Goal: Check status: Check status

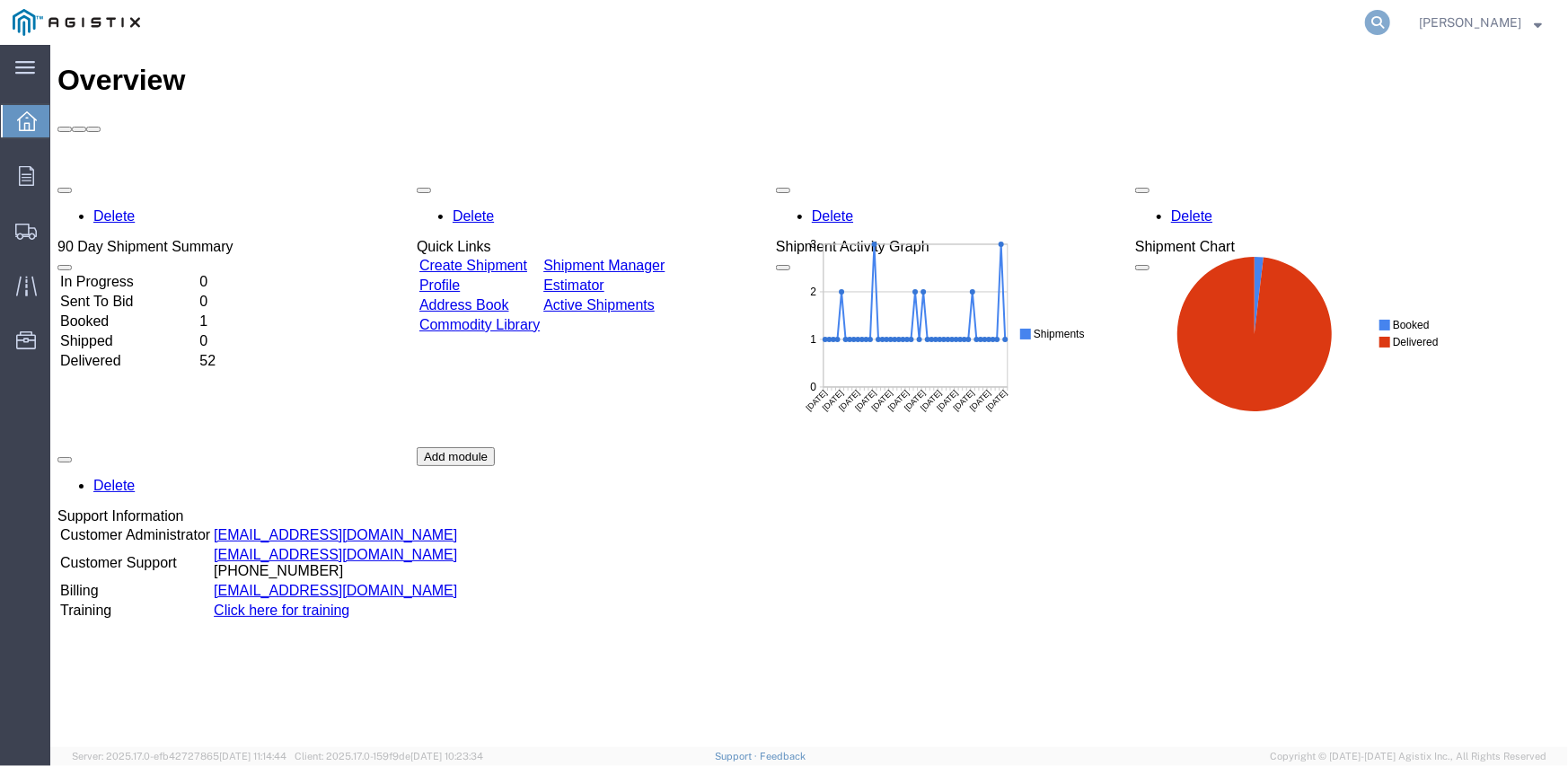
click at [1388, 16] on icon at bounding box center [1378, 23] width 25 height 25
paste input "56559306"
type input "56559306"
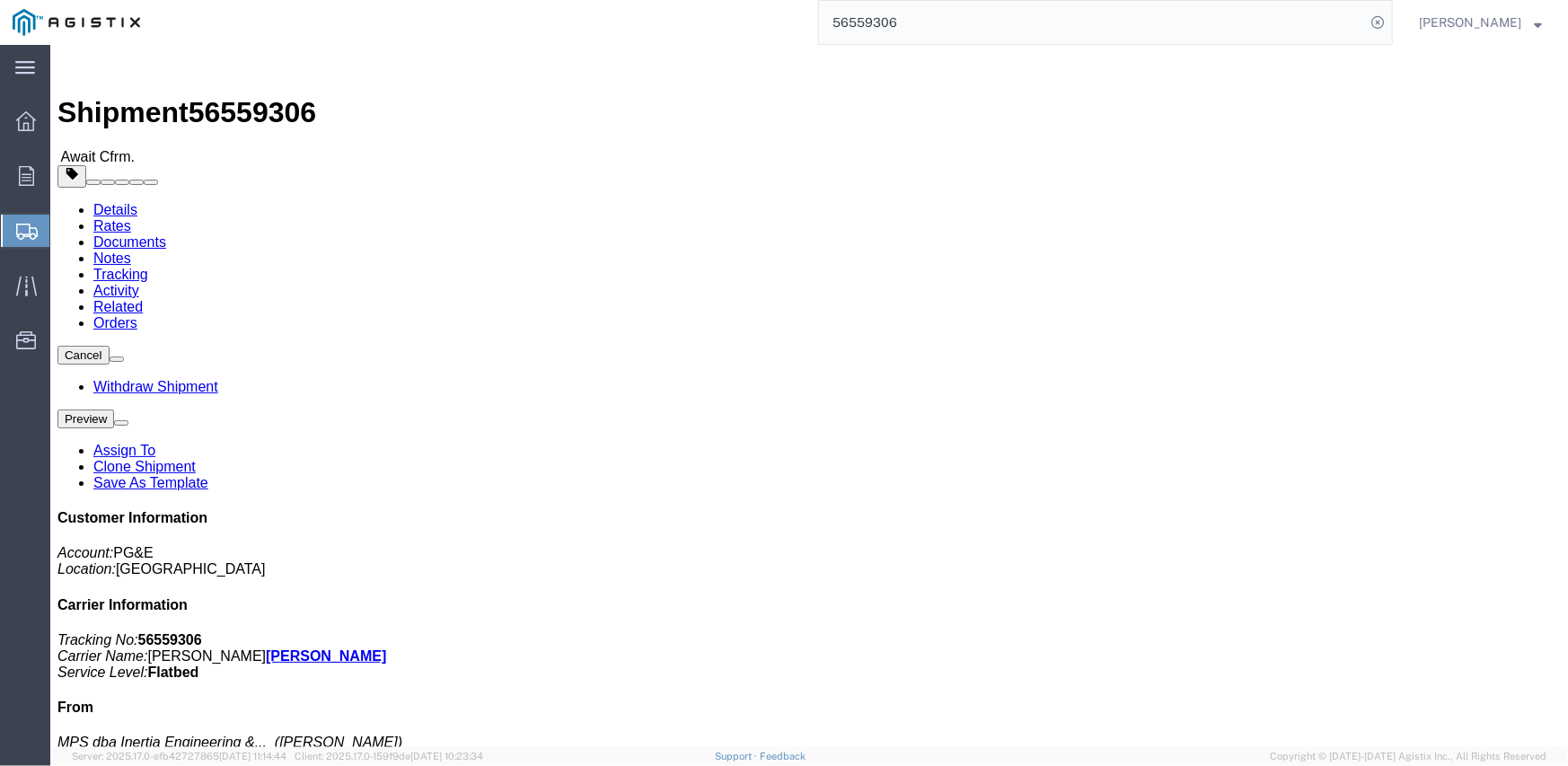
click link "Tracking"
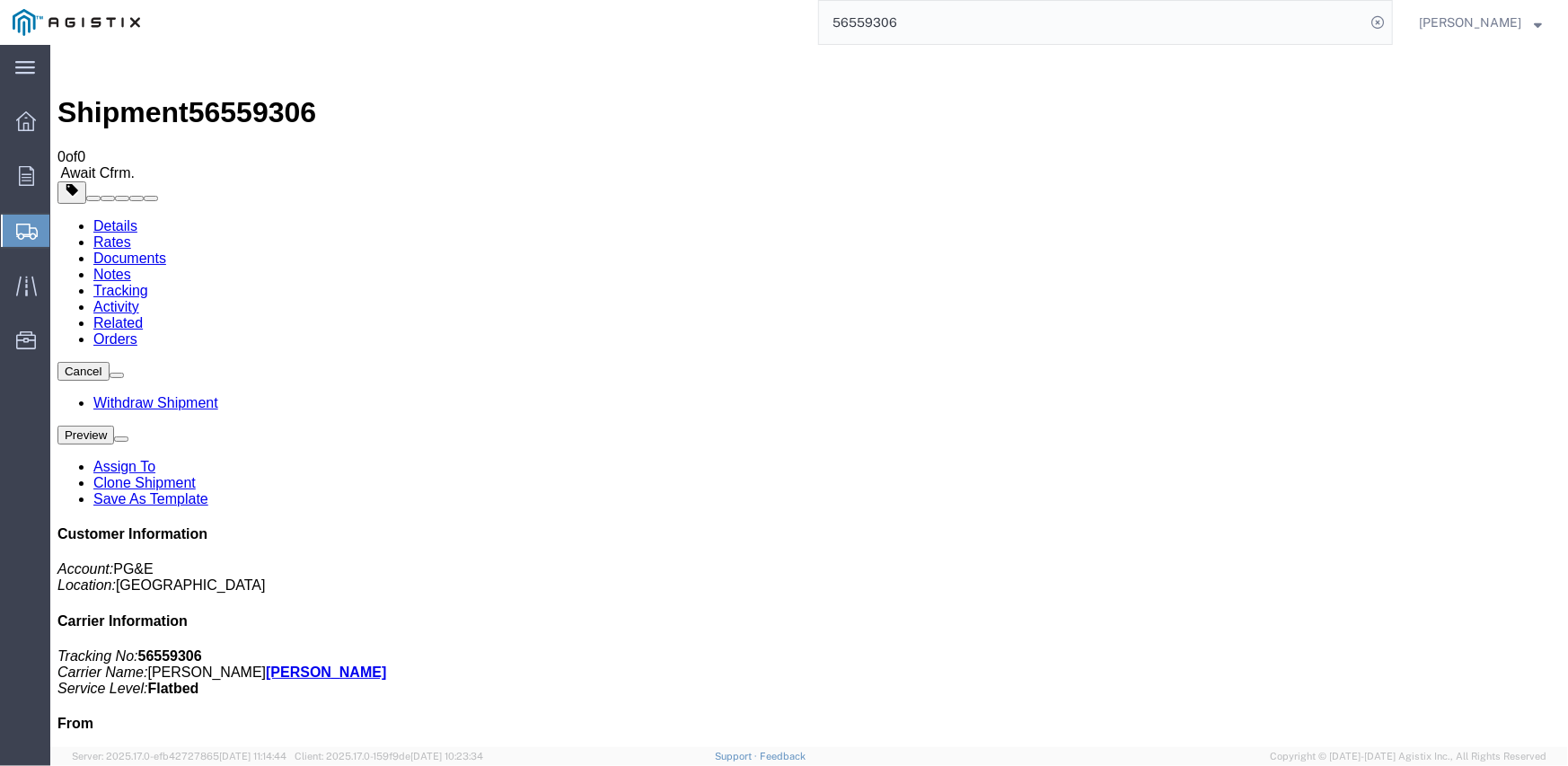
click at [130, 266] on link "Notes" at bounding box center [112, 273] width 38 height 15
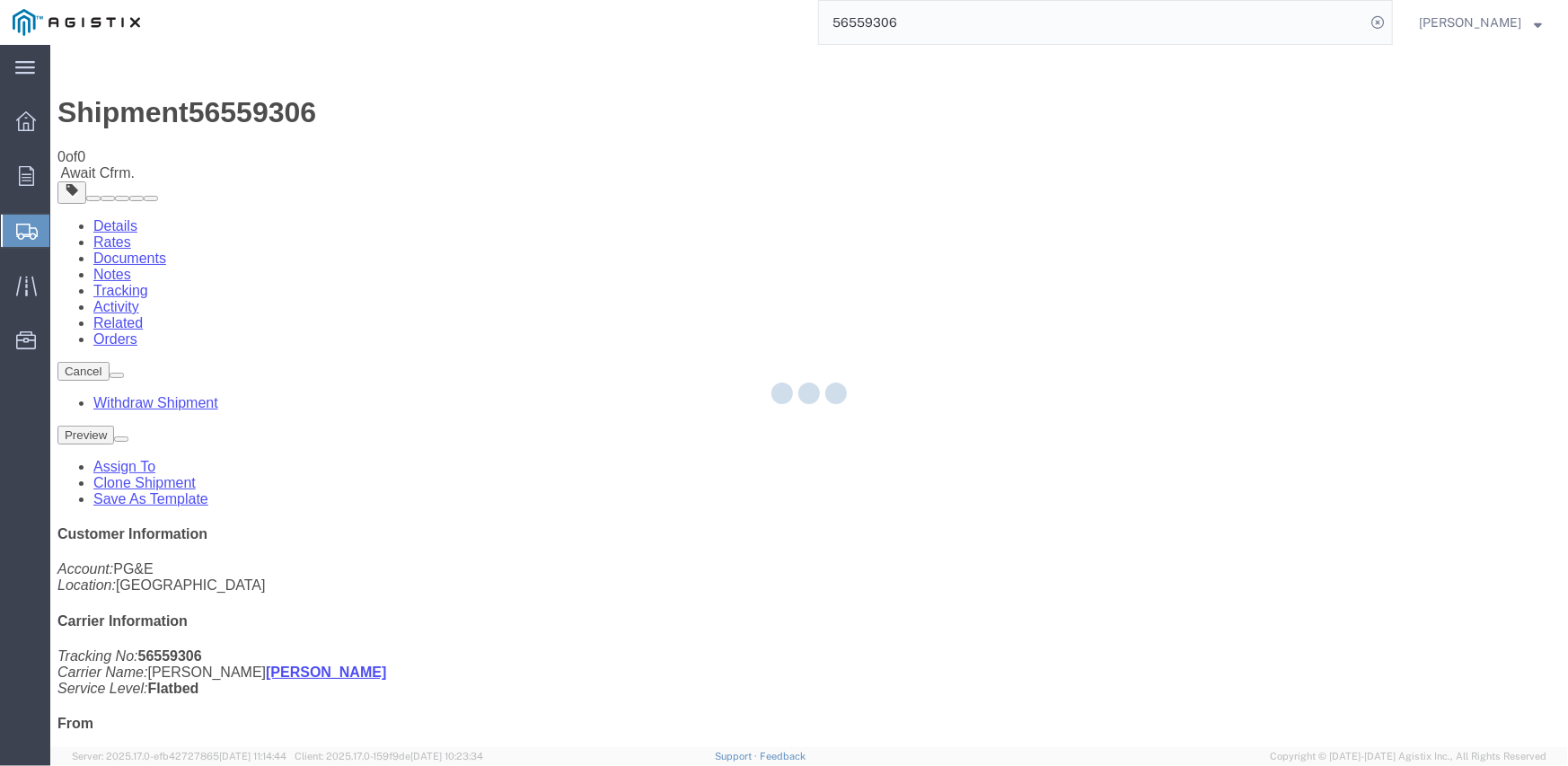
click at [463, 117] on div at bounding box center [809, 396] width 1518 height 702
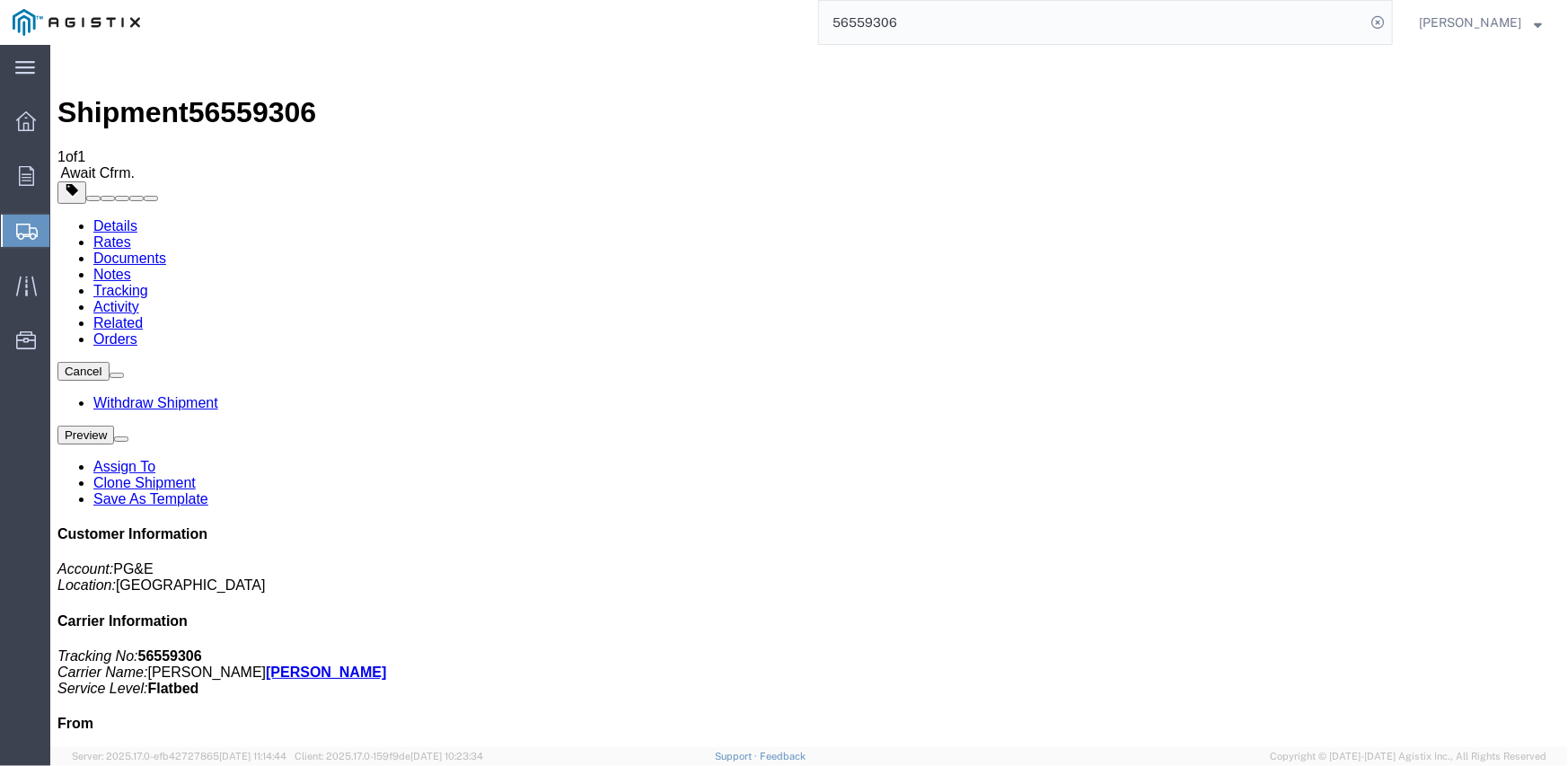
click at [138, 298] on link "Activity" at bounding box center [115, 305] width 46 height 15
click at [165, 250] on link "Documents" at bounding box center [129, 257] width 73 height 15
